Goal: Task Accomplishment & Management: Manage account settings

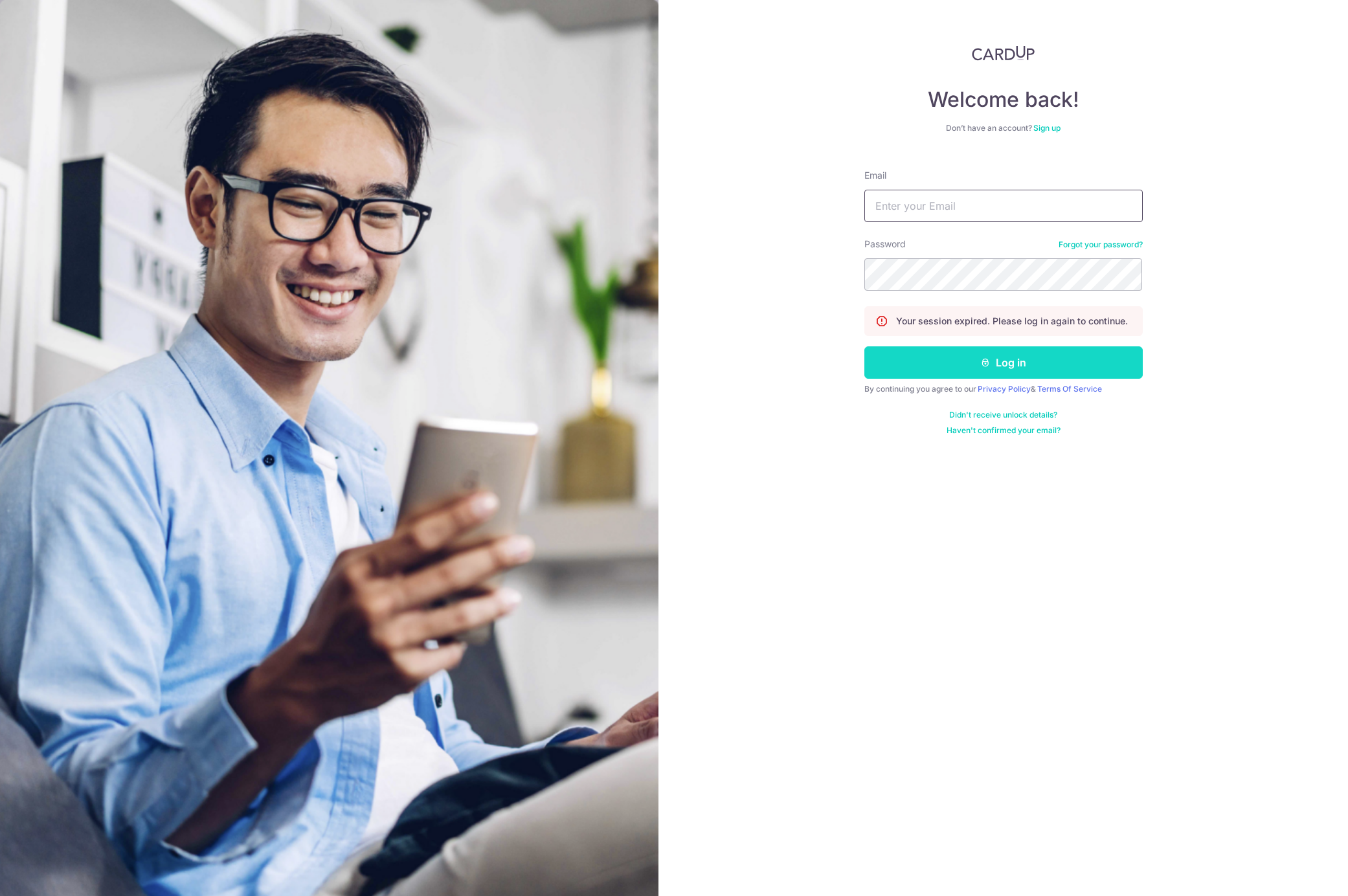
type input "[EMAIL_ADDRESS][DOMAIN_NAME]"
click at [1025, 364] on button "Log in" at bounding box center [1003, 362] width 278 height 33
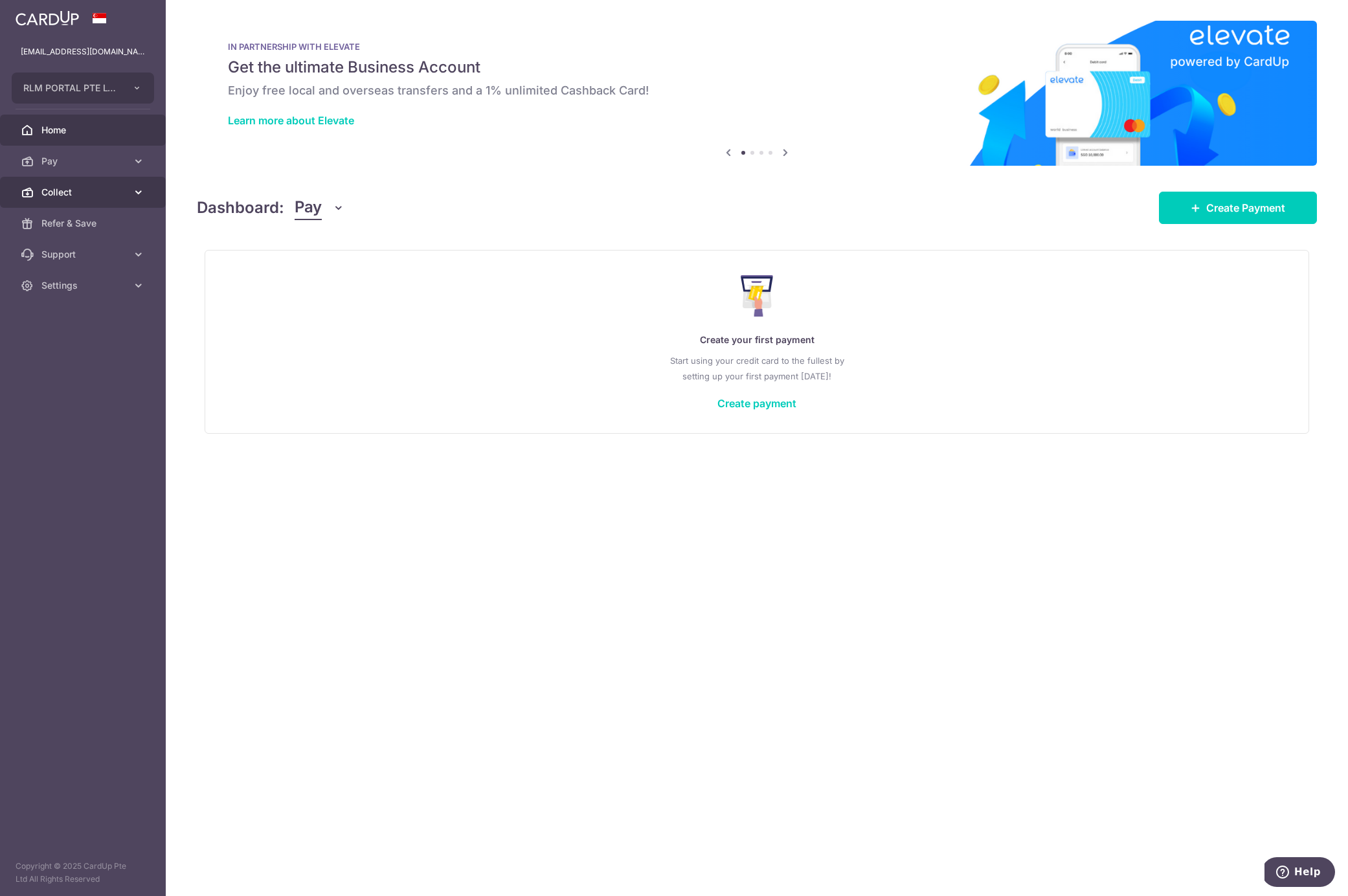
click at [48, 189] on span "Collect" at bounding box center [84, 192] width 85 height 13
click at [84, 279] on span "Payment Requests" at bounding box center [84, 285] width 85 height 13
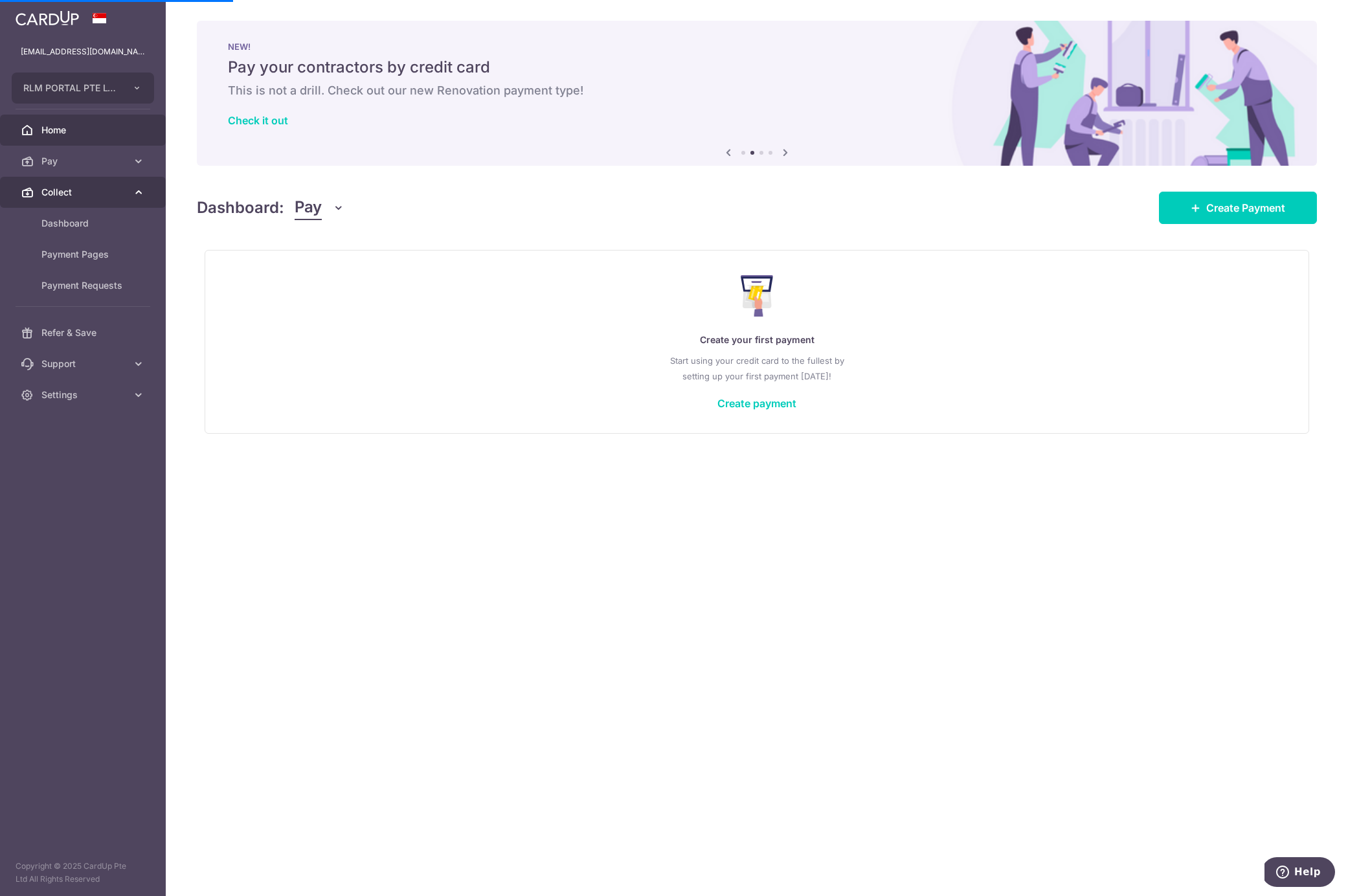
click at [94, 189] on span "Collect" at bounding box center [84, 192] width 85 height 13
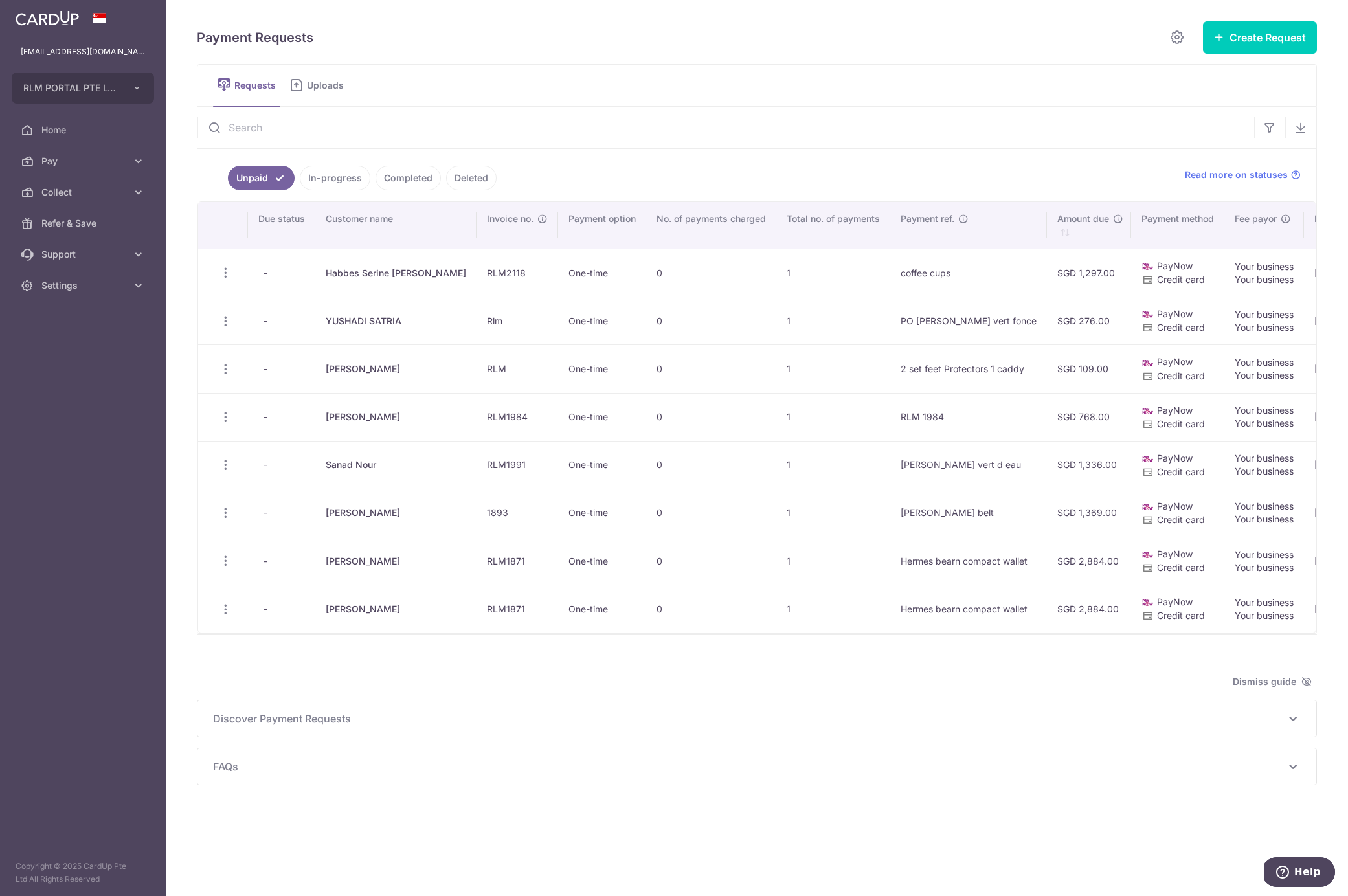
click at [339, 176] on link "In-progress" at bounding box center [335, 178] width 71 height 24
